Goal: Information Seeking & Learning: Learn about a topic

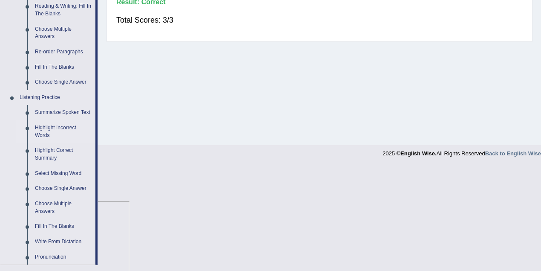
scroll to position [284, 0]
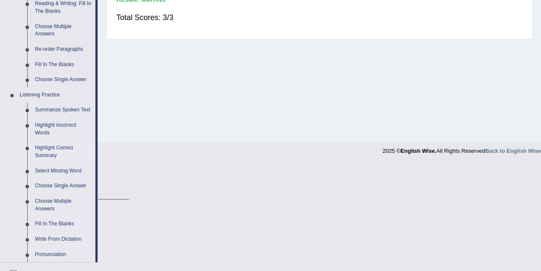
click at [56, 149] on link "Highlight Correct Summary" at bounding box center [63, 151] width 64 height 23
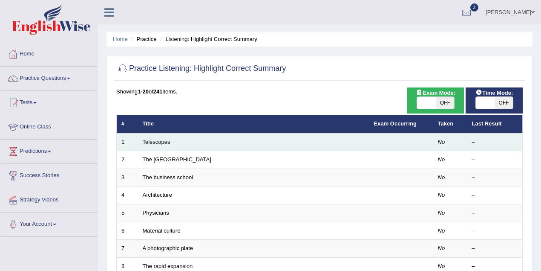
click at [154, 144] on td "Telescopes" at bounding box center [253, 142] width 231 height 18
click at [155, 140] on link "Telescopes" at bounding box center [157, 141] width 28 height 6
